Goal: Transaction & Acquisition: Purchase product/service

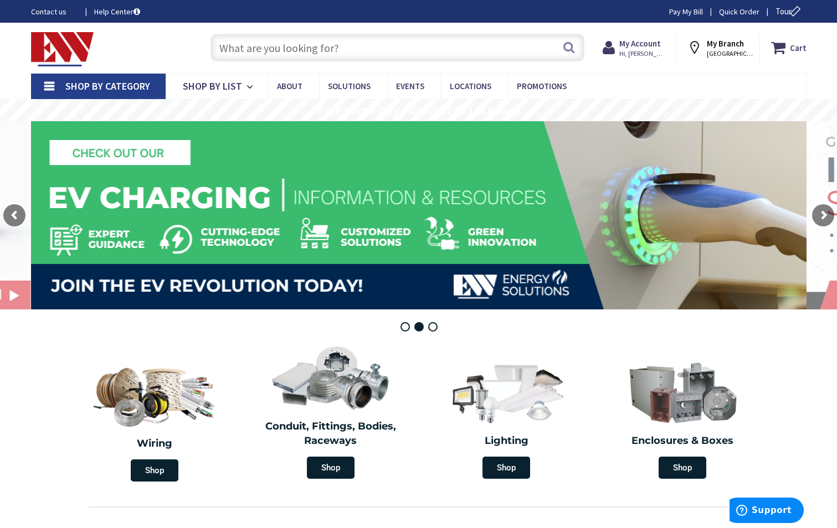
click at [268, 54] on input "text" at bounding box center [397, 48] width 374 height 28
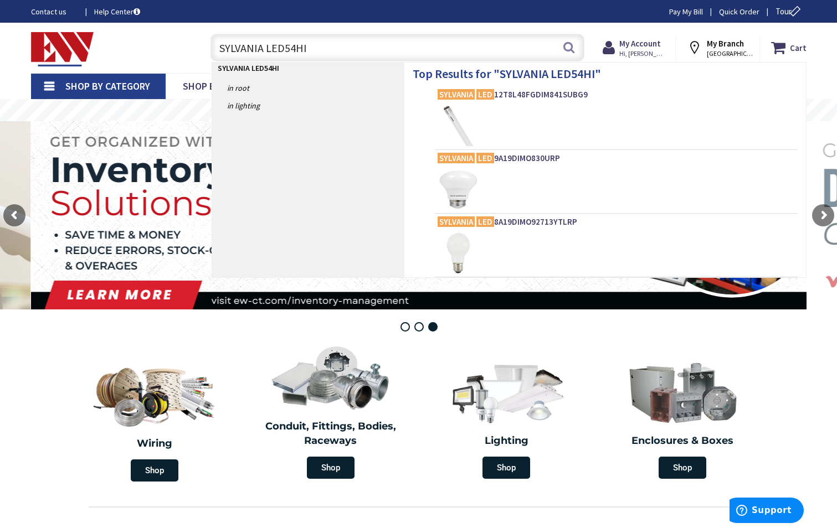
type input "SYLVANIA LED54HID"
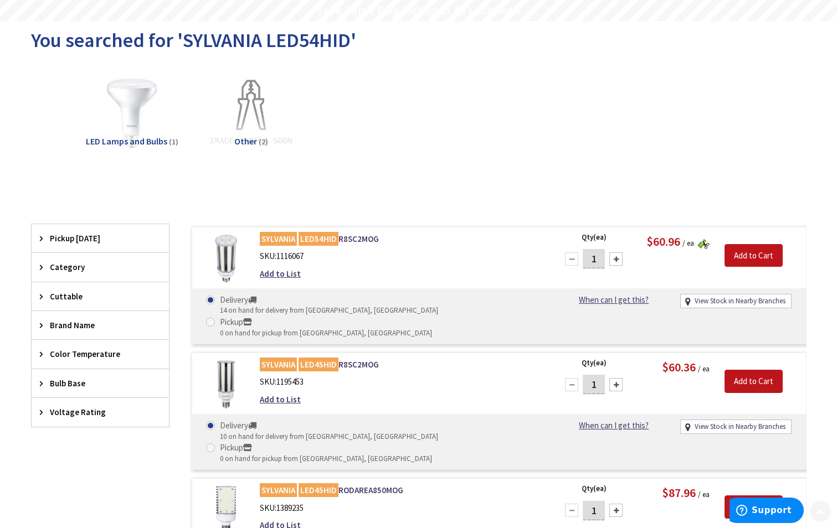
scroll to position [111, 0]
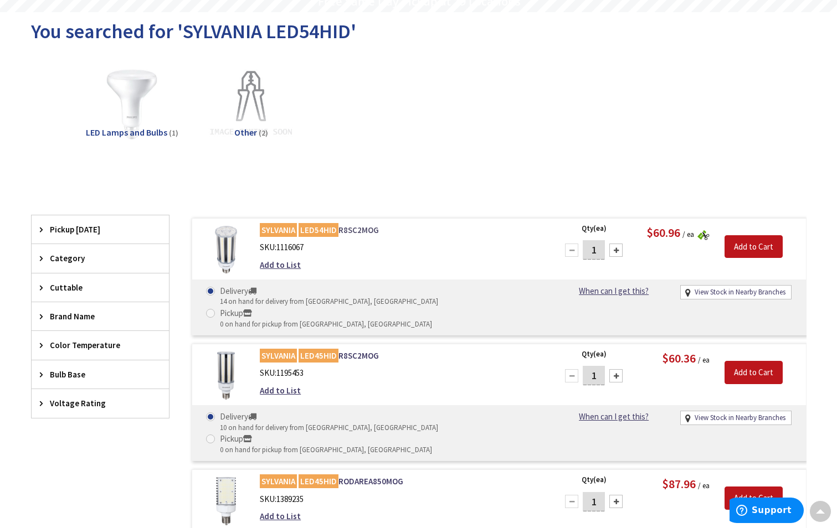
click at [271, 228] on mark "SYLVANIA" at bounding box center [278, 230] width 37 height 14
